Goal: Task Accomplishment & Management: Use online tool/utility

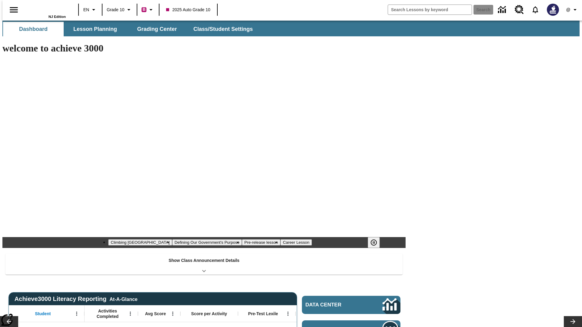
type input "-1"
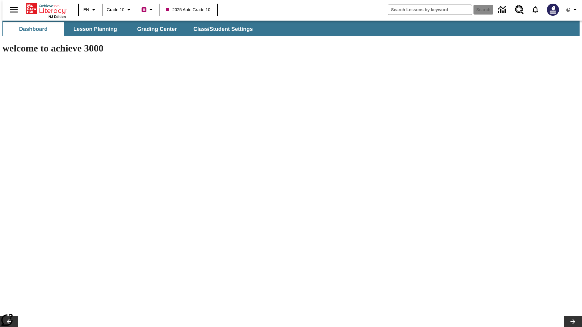
click at [155, 29] on button "Grading Center" at bounding box center [157, 29] width 61 height 15
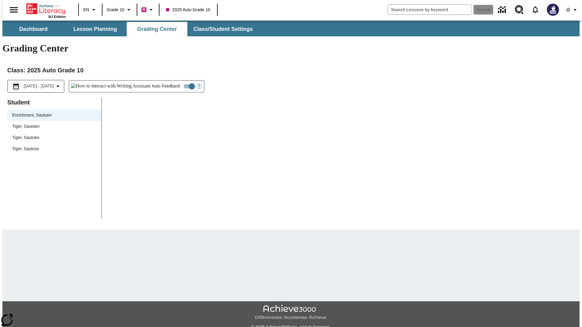
click at [52, 123] on span "Tiger, Sautoen" at bounding box center [54, 126] width 84 height 6
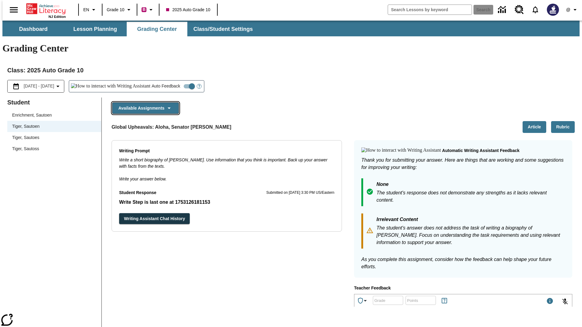
click at [162, 102] on button "Available Assignments" at bounding box center [145, 108] width 67 height 12
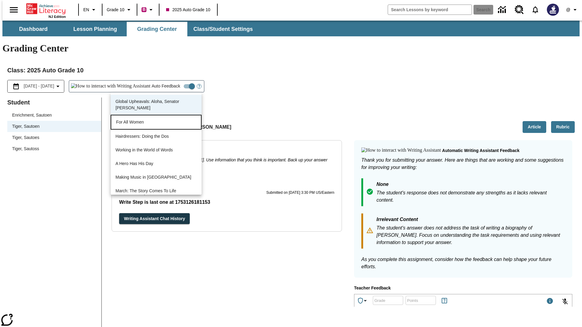
click at [169, 124] on p "For All Women" at bounding box center [156, 122] width 80 height 6
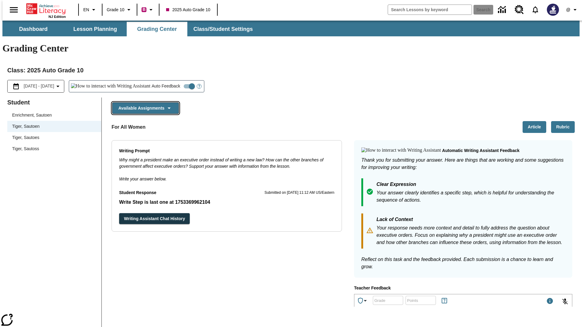
click at [165, 105] on icon "button" at bounding box center [168, 108] width 7 height 7
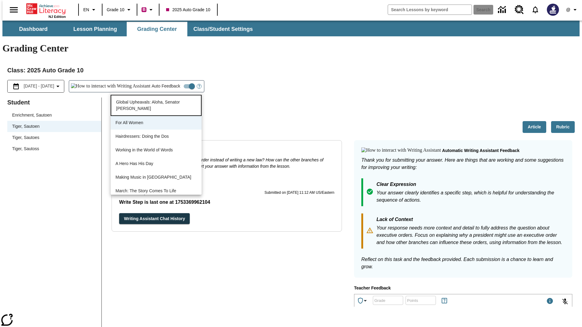
click at [155, 105] on p "Global Upheavals: Aloha, Senator [PERSON_NAME]" at bounding box center [156, 105] width 80 height 13
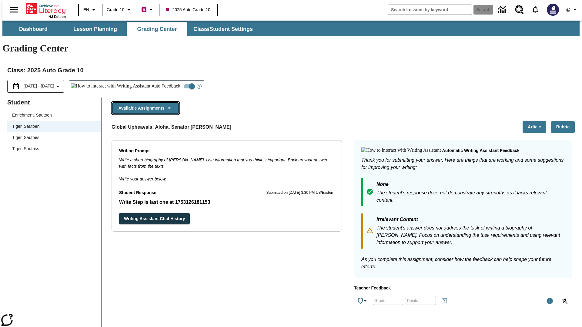
click at [162, 102] on button "Available Assignments" at bounding box center [145, 108] width 67 height 12
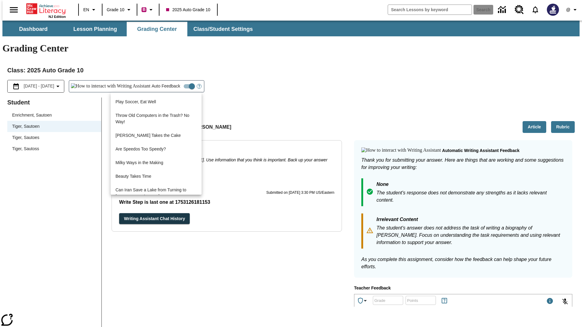
scroll to position [672, 0]
click at [84, 126] on div at bounding box center [291, 163] width 582 height 327
